Goal: Information Seeking & Learning: Learn about a topic

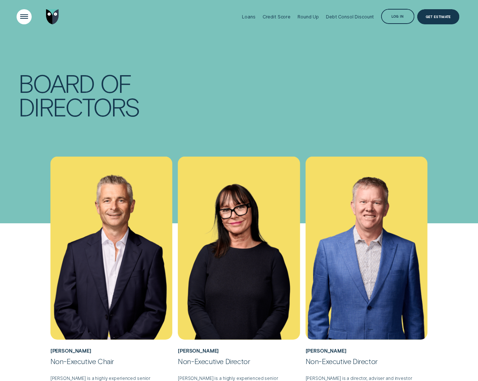
click at [28, 14] on div "Open Menu" at bounding box center [23, 16] width 21 height 21
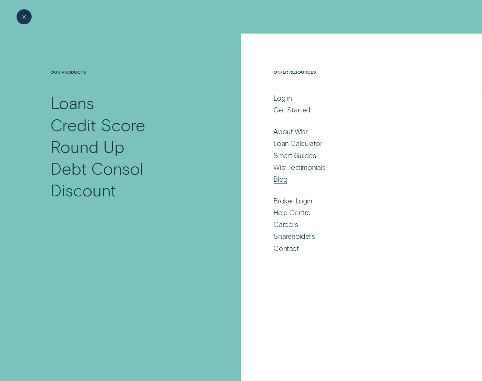
click at [284, 181] on div "Blog" at bounding box center [281, 178] width 14 height 9
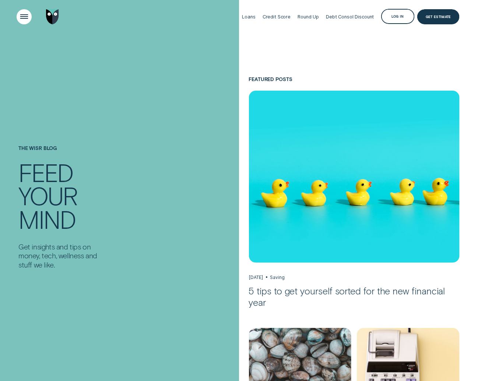
click at [22, 18] on div "Open Menu" at bounding box center [23, 16] width 21 height 21
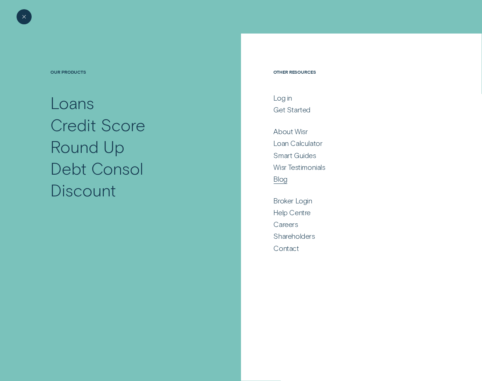
click at [303, 179] on div "Blog" at bounding box center [353, 178] width 158 height 9
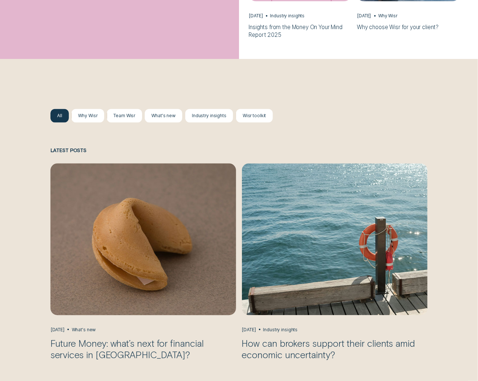
scroll to position [570, 0]
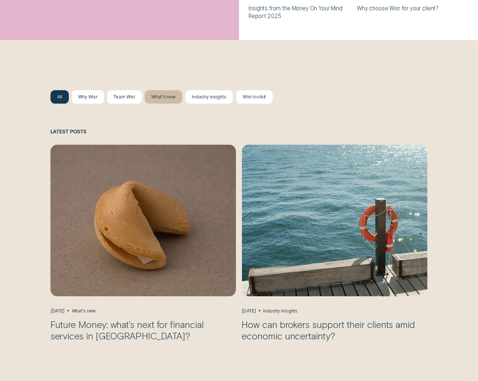
click at [161, 102] on div at bounding box center [164, 96] width 38 height 13
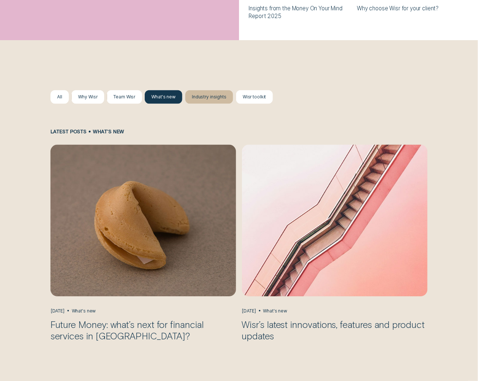
click at [201, 100] on div at bounding box center [209, 96] width 48 height 13
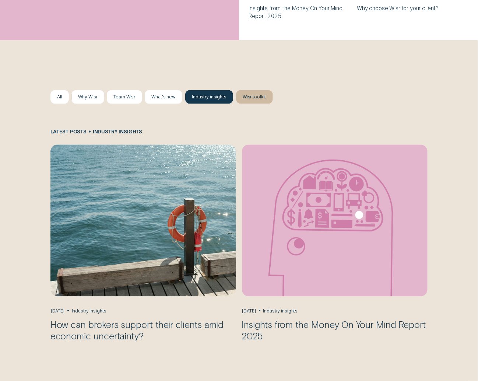
click at [247, 99] on div "Wisr toolkit" at bounding box center [255, 97] width 24 height 6
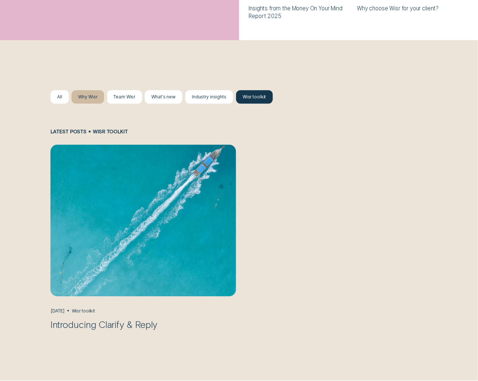
click at [80, 103] on div at bounding box center [87, 96] width 32 height 13
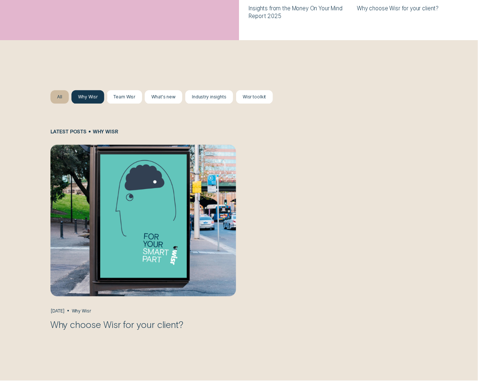
click at [59, 99] on div "All" at bounding box center [59, 97] width 5 height 6
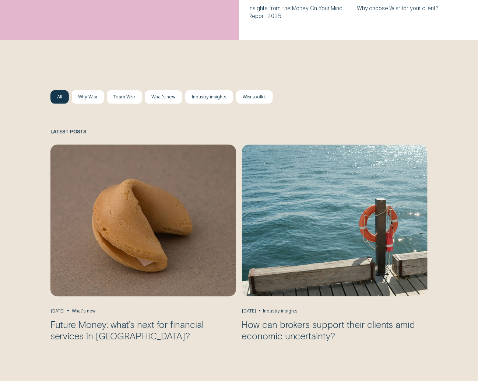
click at [124, 219] on img "Future Money: what’s next for financial services in Australia?, May 21 What's n…" at bounding box center [143, 220] width 195 height 159
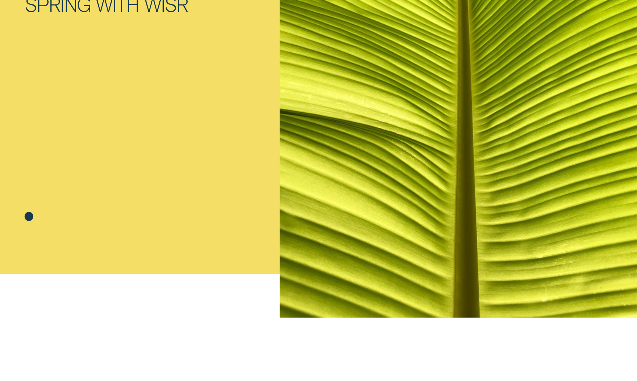
scroll to position [18, 0]
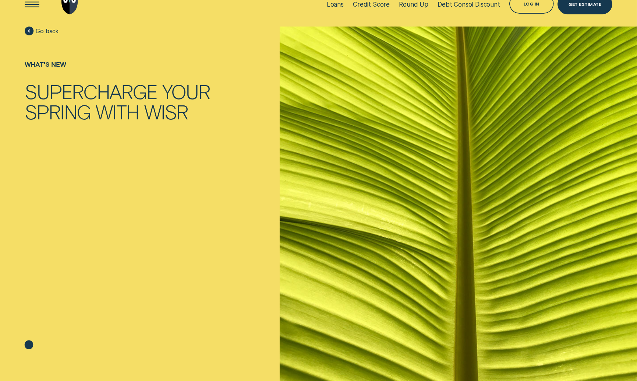
click at [192, 14] on div "Loans Credit Score Round Up Debt Consol Discount Log in Log in Customer Dashboa…" at bounding box center [319, 4] width 588 height 45
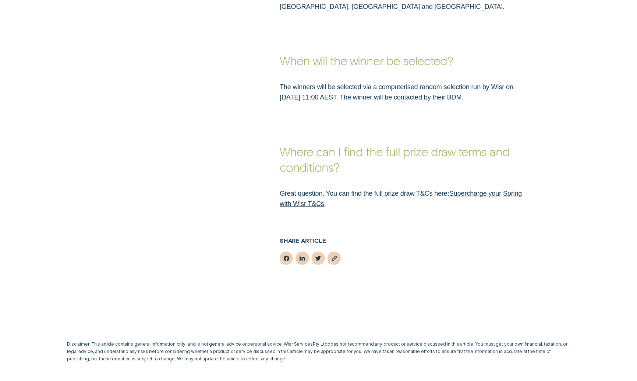
scroll to position [1120, 0]
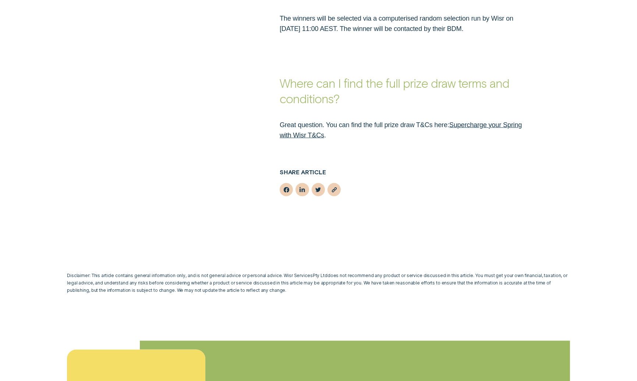
click at [478, 121] on link "Supercharge your Spring with Wisr T&Cs" at bounding box center [401, 130] width 242 height 18
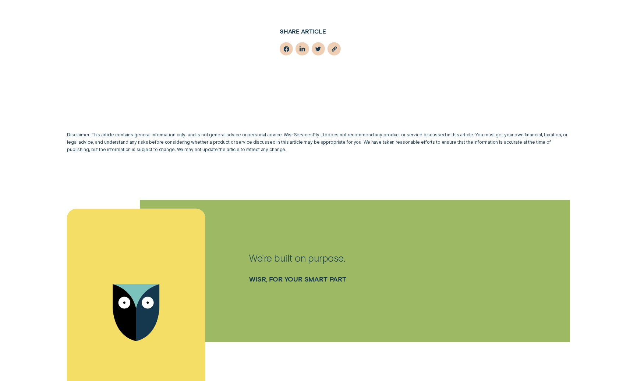
scroll to position [1460, 0]
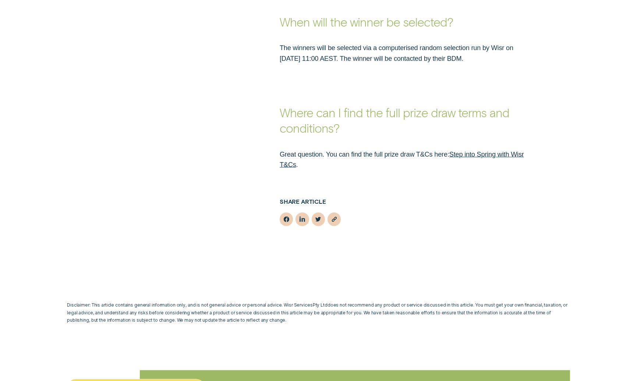
scroll to position [1085, 0]
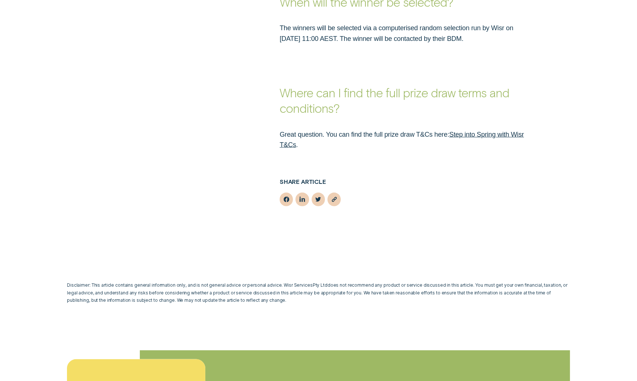
click at [282, 142] on link "Step into Spring with Wisr T&Cs" at bounding box center [402, 140] width 245 height 18
